Goal: Information Seeking & Learning: Learn about a topic

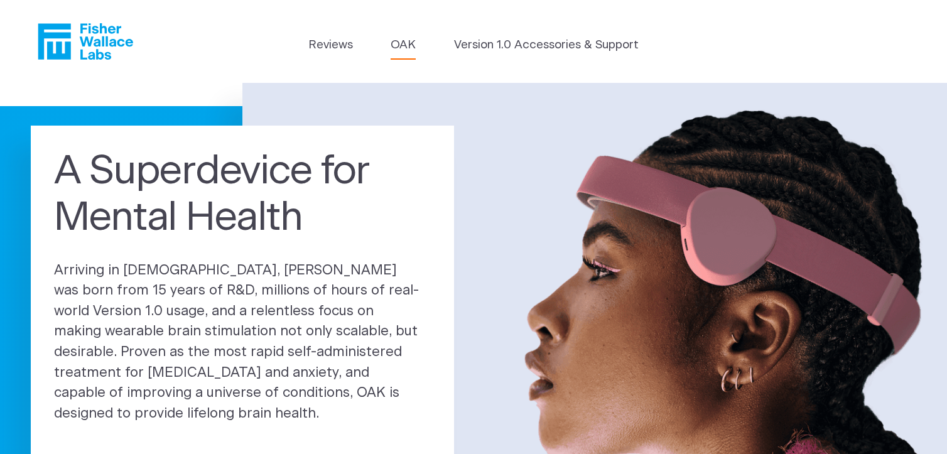
click at [393, 41] on link "OAK" at bounding box center [402, 45] width 25 height 18
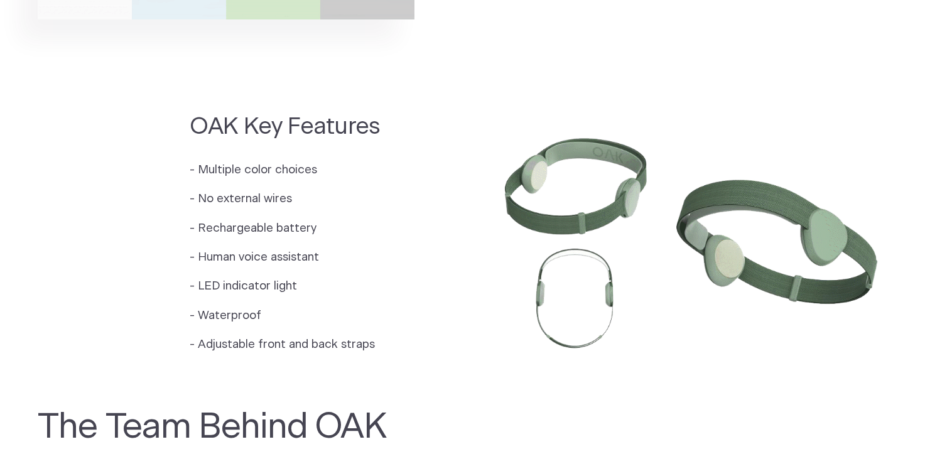
scroll to position [1067, 0]
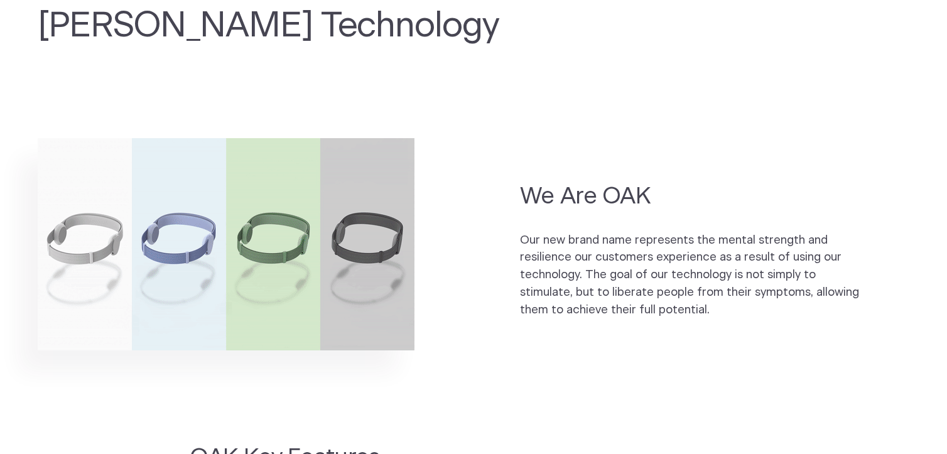
scroll to position [753, 0]
